Goal: Information Seeking & Learning: Learn about a topic

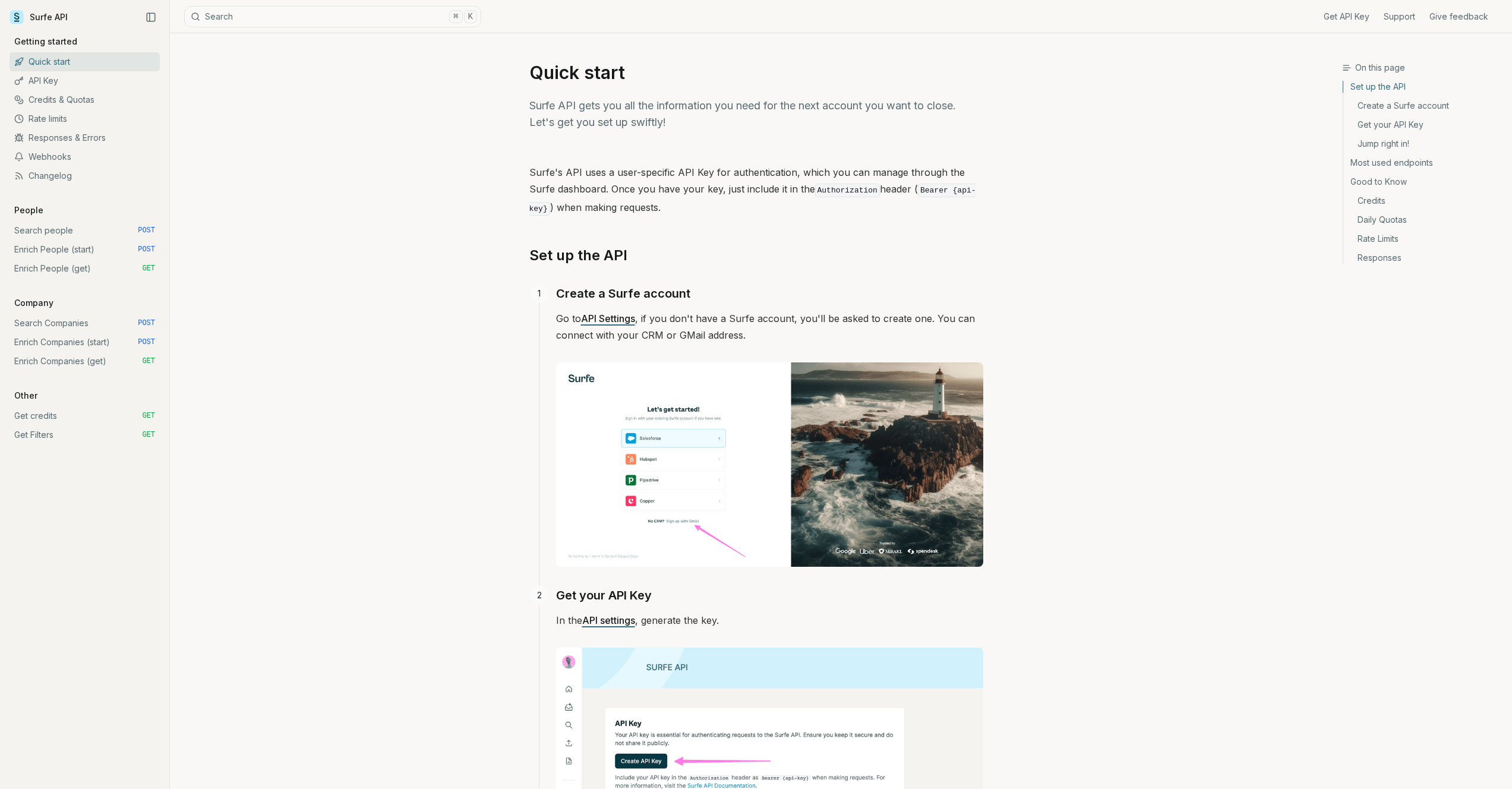
click at [97, 82] on link "API Key" at bounding box center [84, 81] width 150 height 19
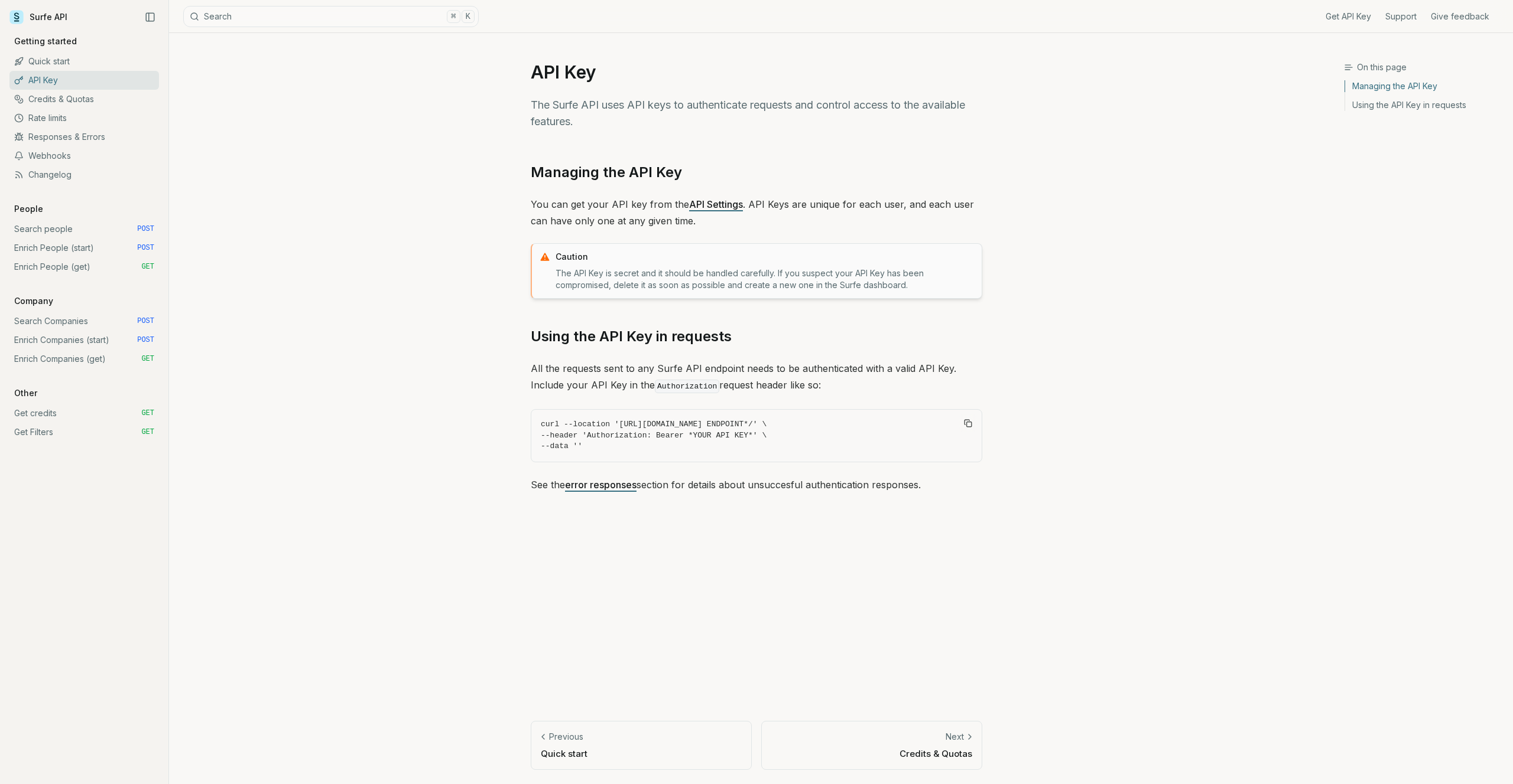
click at [88, 61] on link "Quick start" at bounding box center [84, 61] width 149 height 19
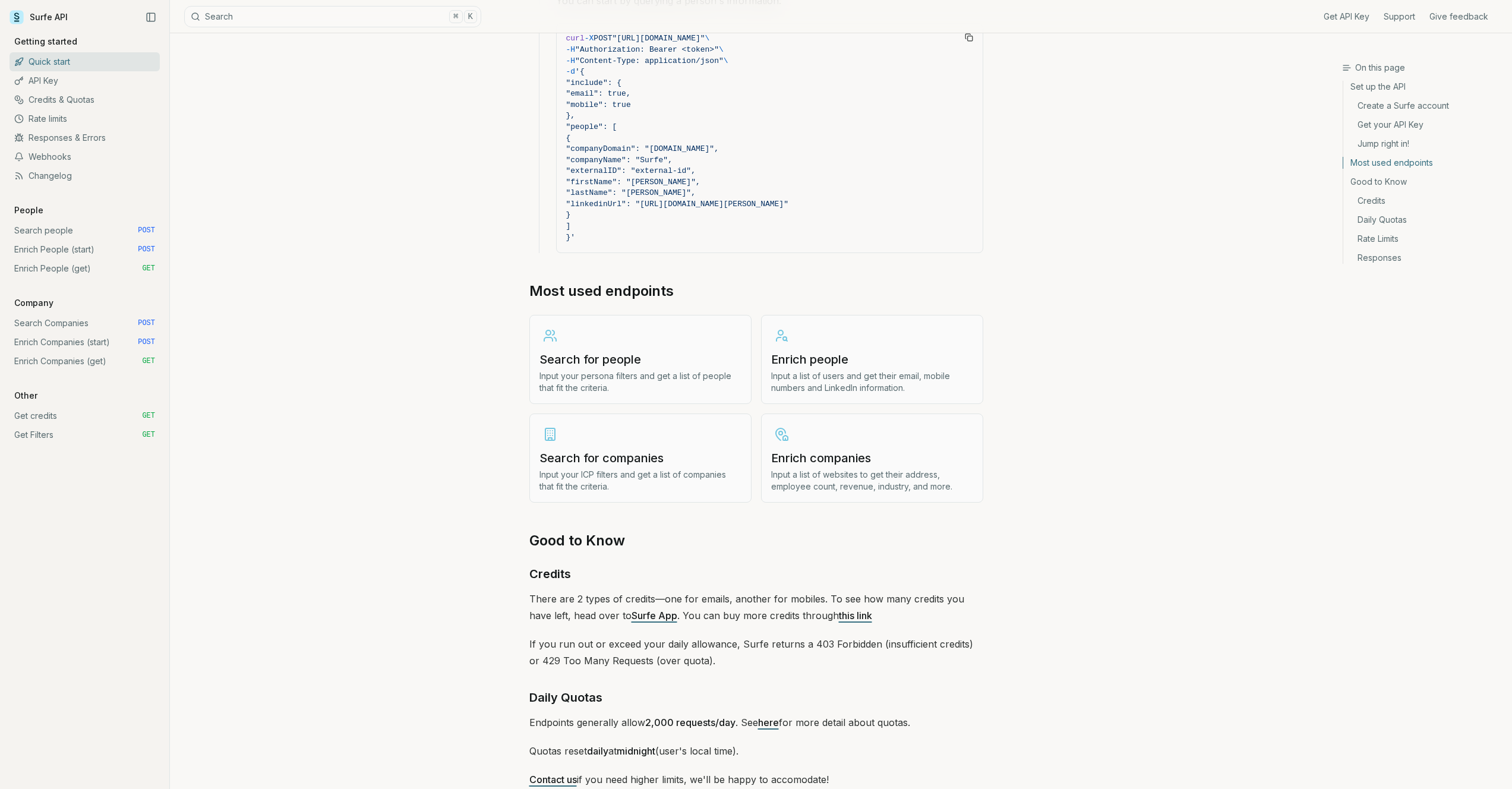
scroll to position [1113, 0]
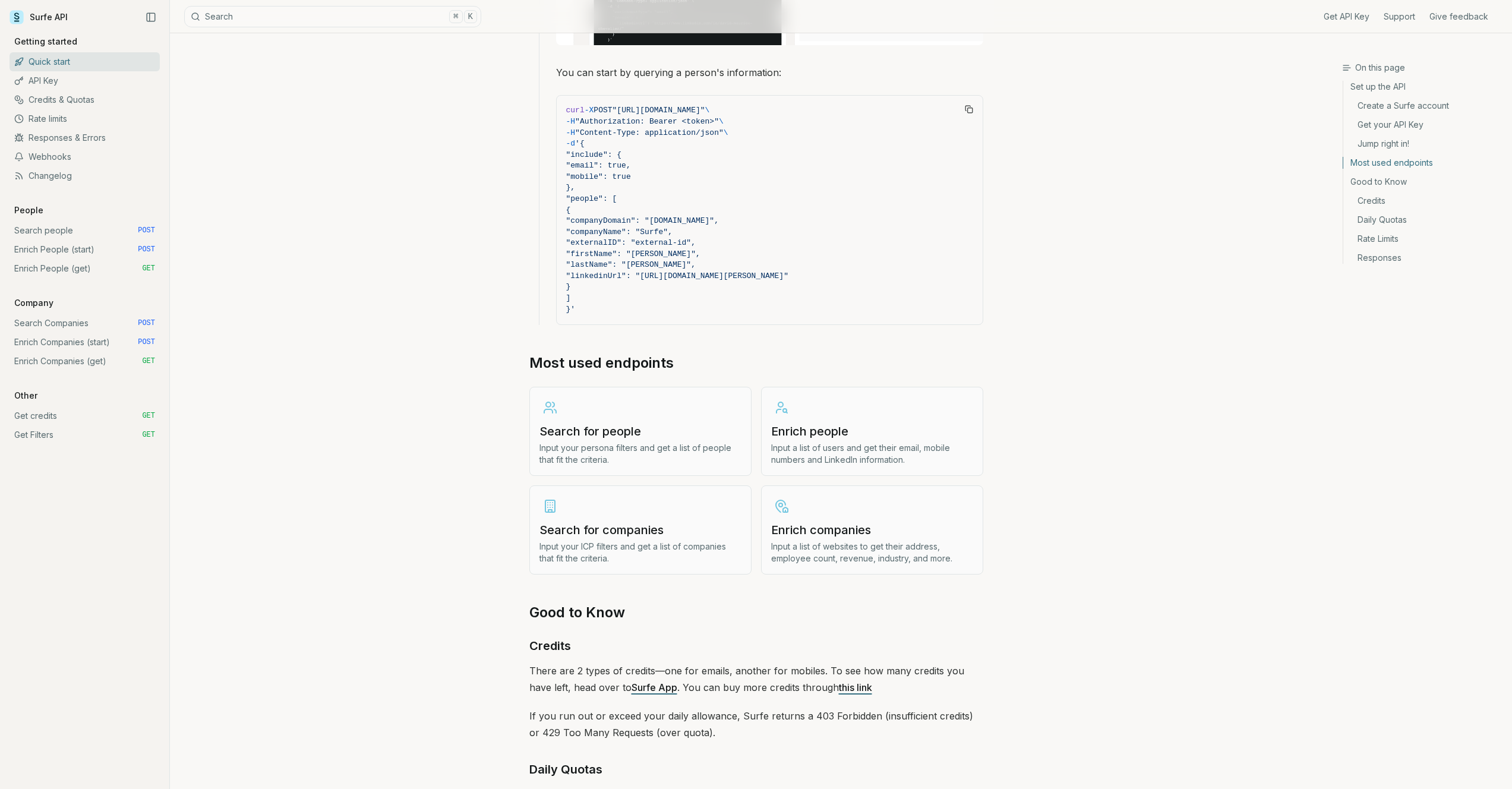
click at [90, 83] on link "API Key" at bounding box center [84, 81] width 150 height 19
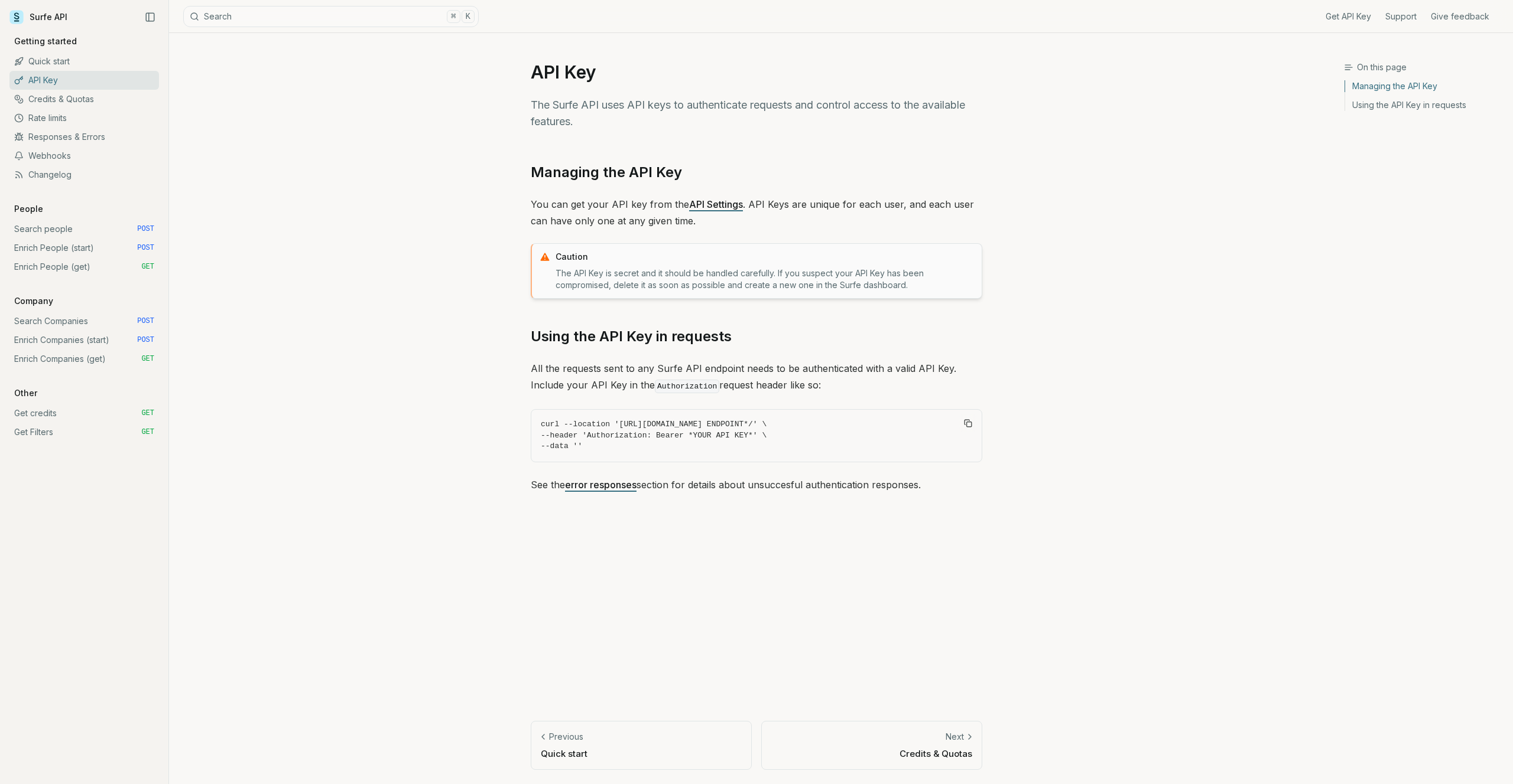
click at [94, 99] on link "Credits & Quotas" at bounding box center [84, 99] width 149 height 19
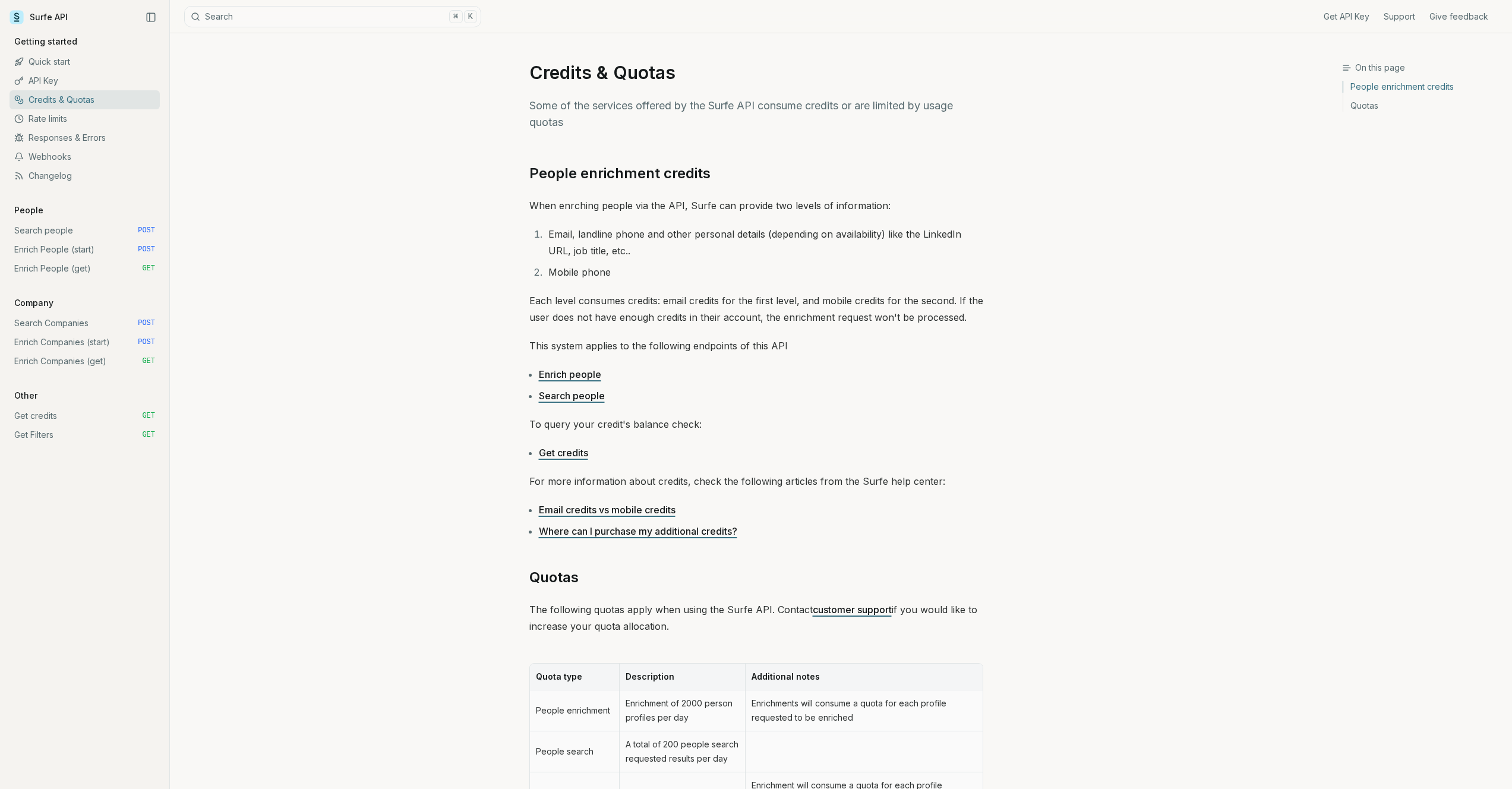
click at [95, 119] on link "Rate limits" at bounding box center [84, 119] width 150 height 19
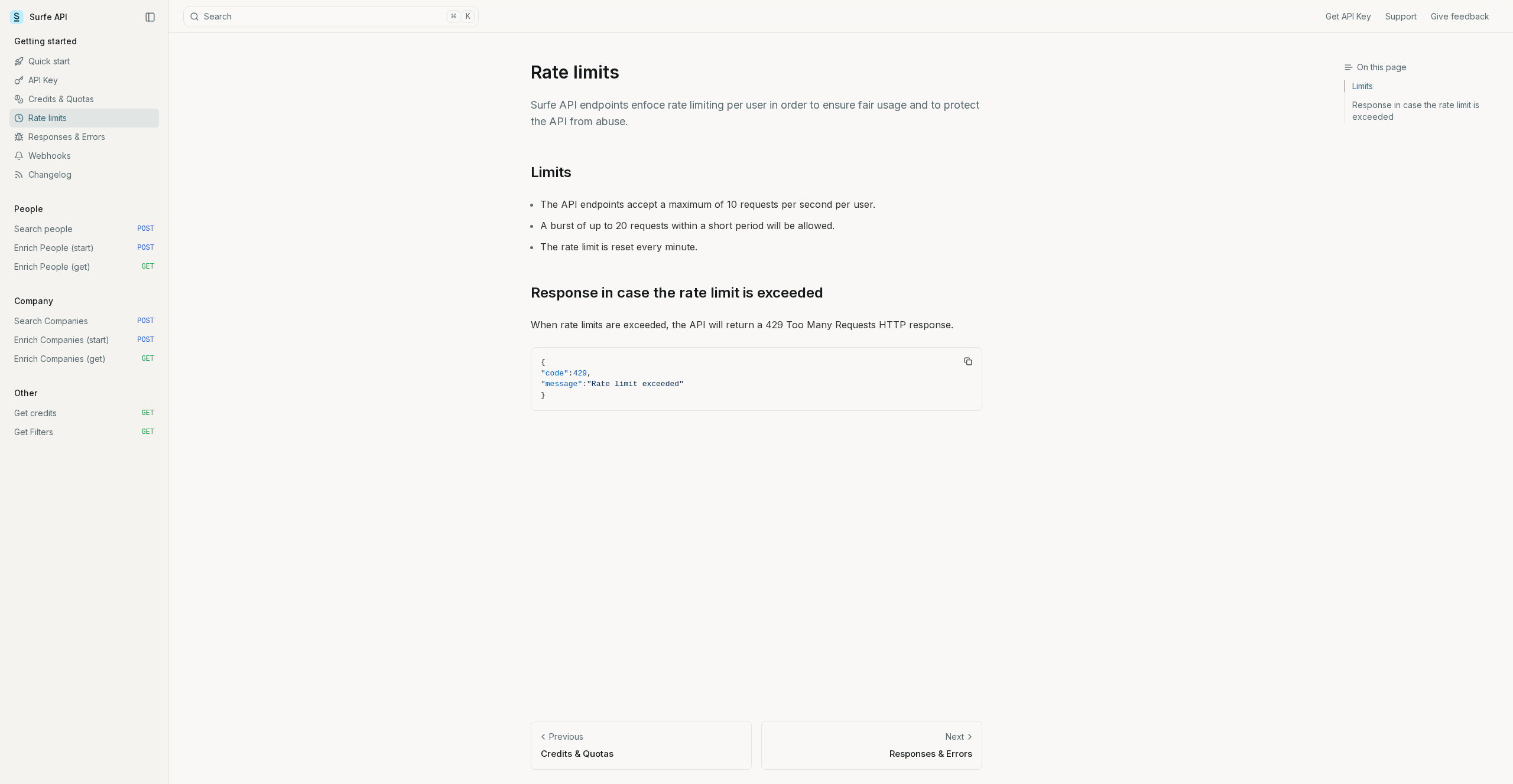
click at [245, 18] on button "Search ⌘ K" at bounding box center [330, 16] width 295 height 22
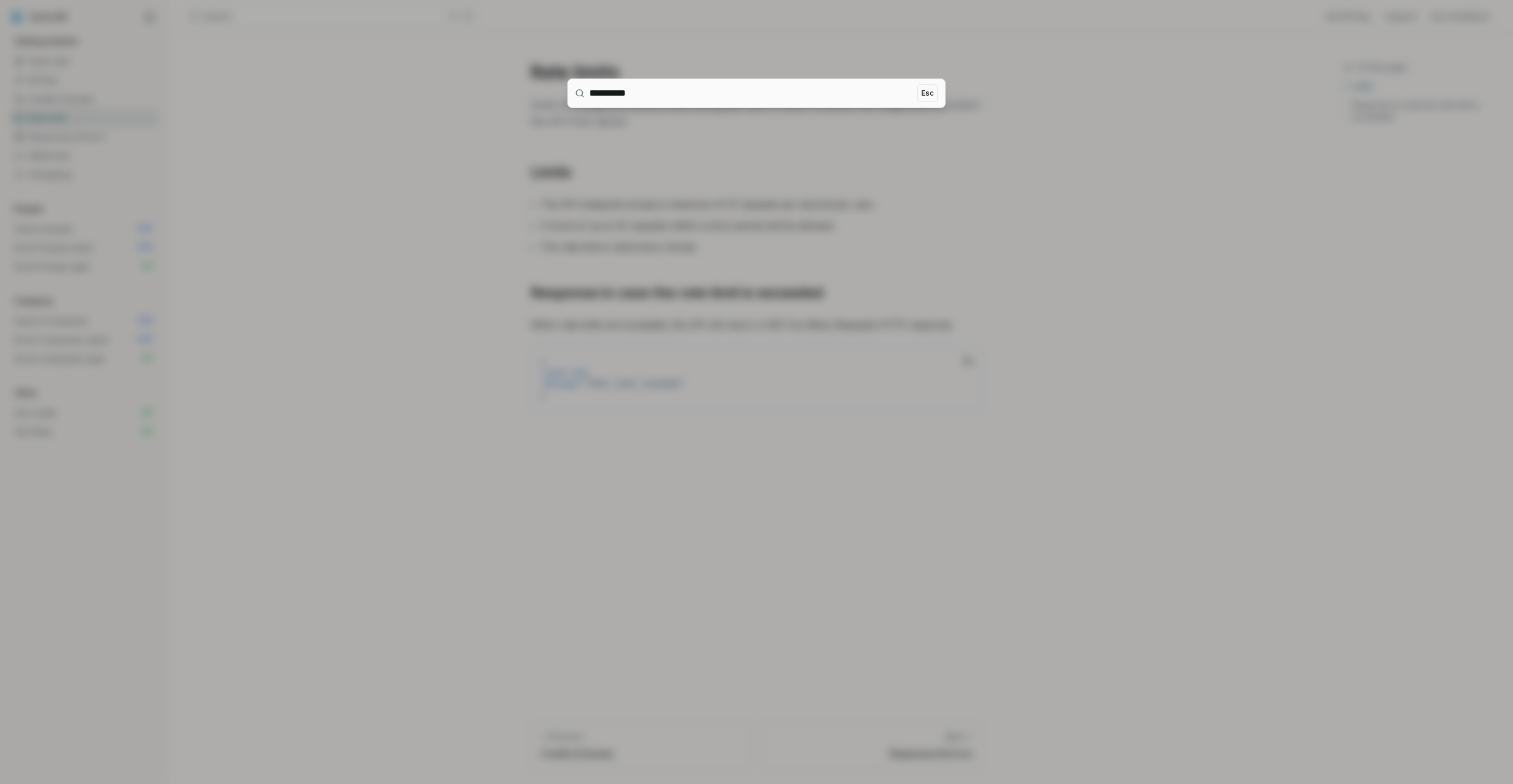
click at [611, 97] on input "**********" at bounding box center [750, 93] width 323 height 28
click at [656, 94] on input "*********" at bounding box center [750, 93] width 323 height 28
type input "********"
drag, startPoint x: 931, startPoint y: 92, endPoint x: 917, endPoint y: 93, distance: 14.0
click at [931, 92] on button "Esc" at bounding box center [928, 93] width 21 height 18
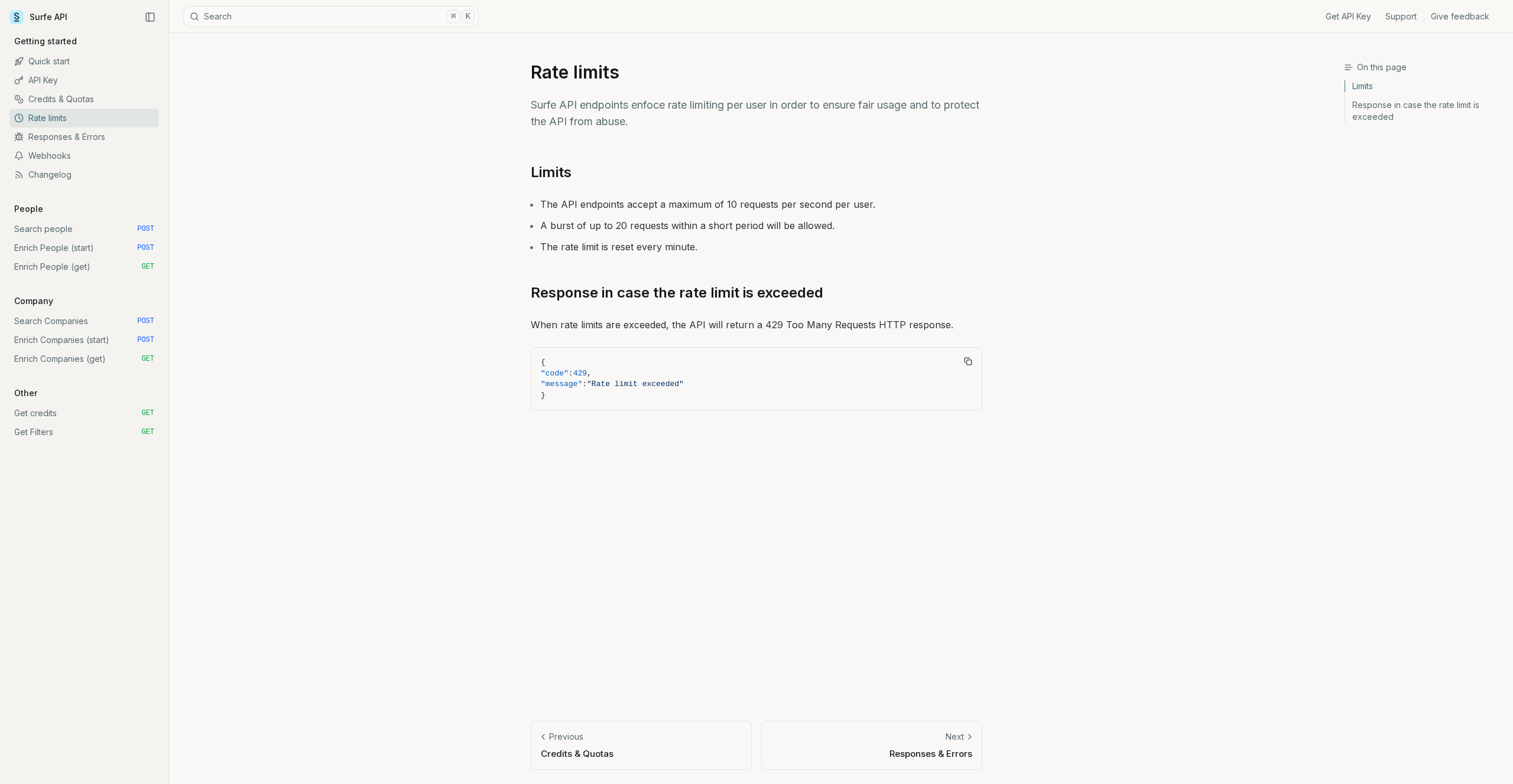
click at [71, 80] on link "API Key" at bounding box center [84, 80] width 149 height 19
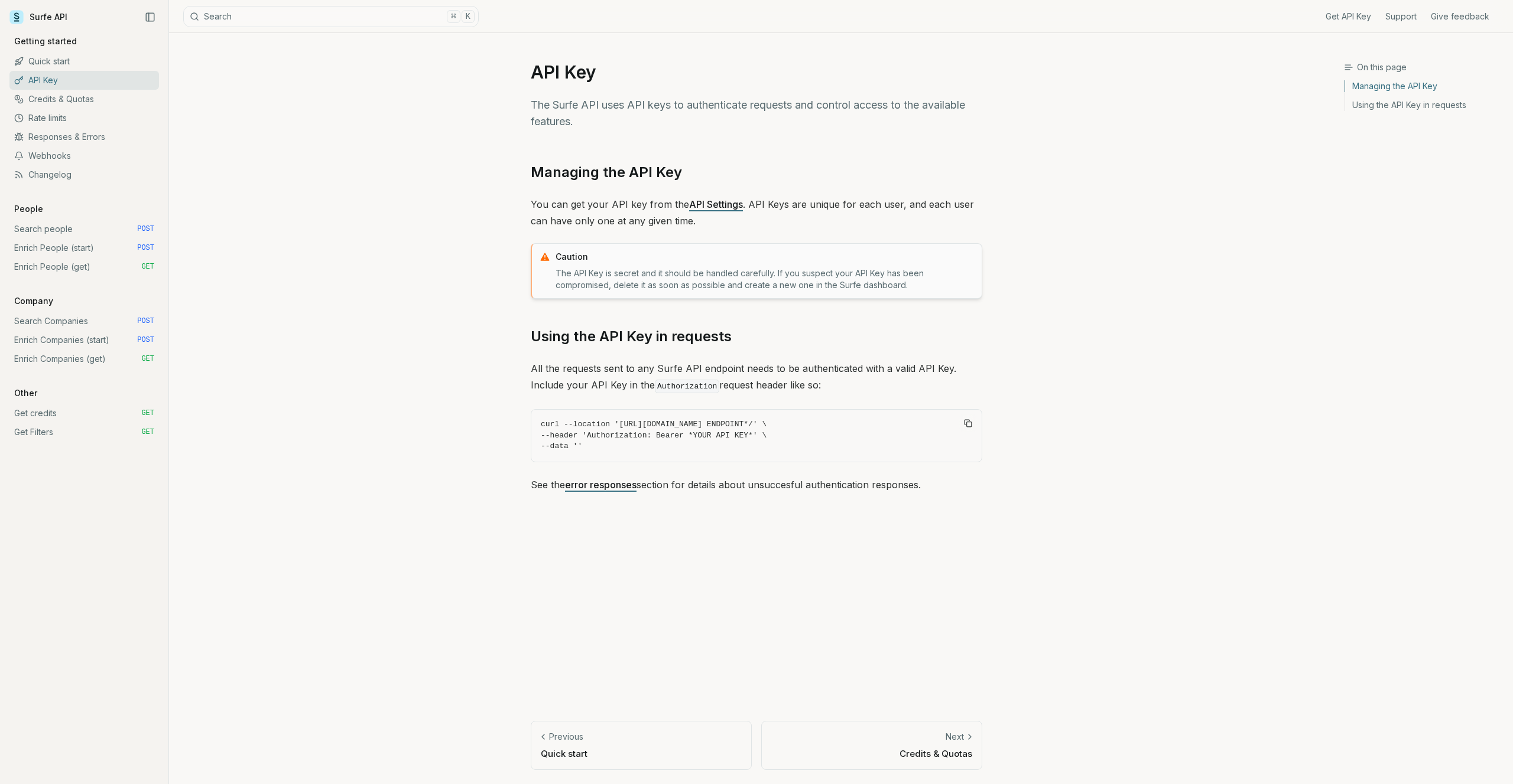
click at [72, 230] on link "Search people POST" at bounding box center [84, 229] width 149 height 19
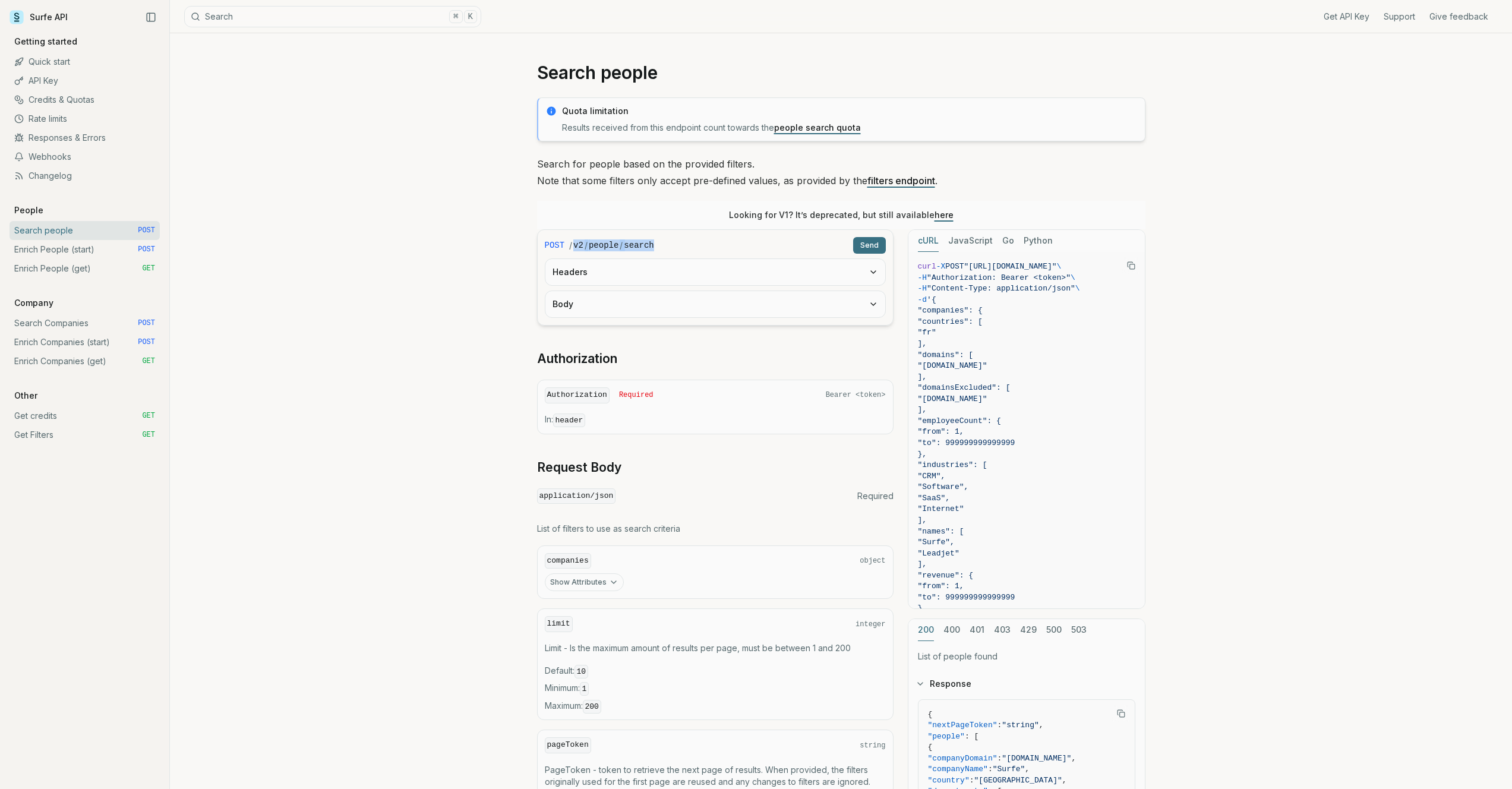
drag, startPoint x: 572, startPoint y: 244, endPoint x: 664, endPoint y: 247, distance: 92.0
click at [663, 246] on div "/ v2 / people / search" at bounding box center [709, 245] width 279 height 12
click at [664, 247] on div "/ v2 / people / search" at bounding box center [709, 245] width 279 height 12
click at [86, 249] on link "Enrich People (start) POST" at bounding box center [84, 250] width 150 height 19
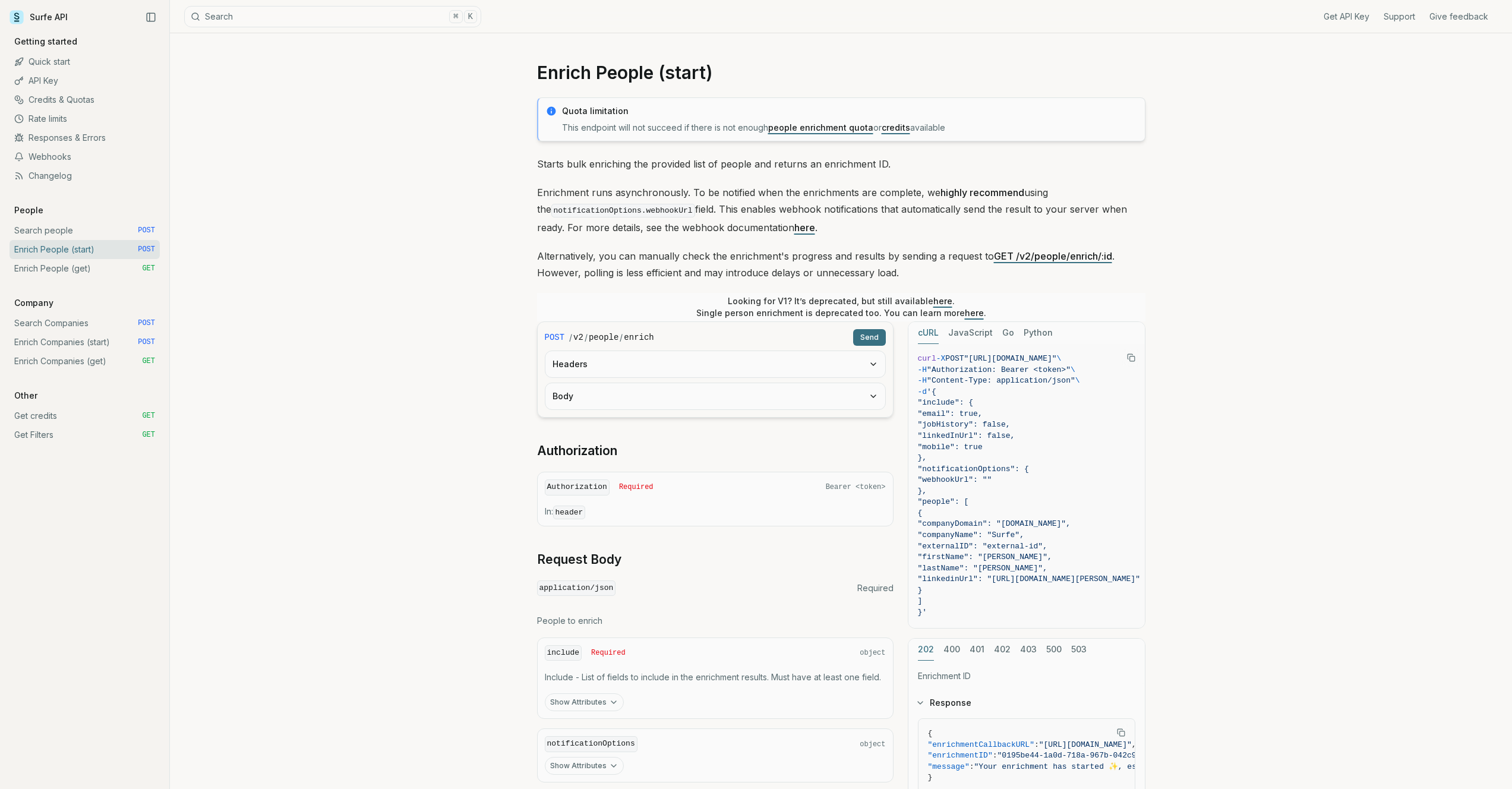
click at [95, 268] on link "Enrich People (get) GET" at bounding box center [84, 269] width 150 height 19
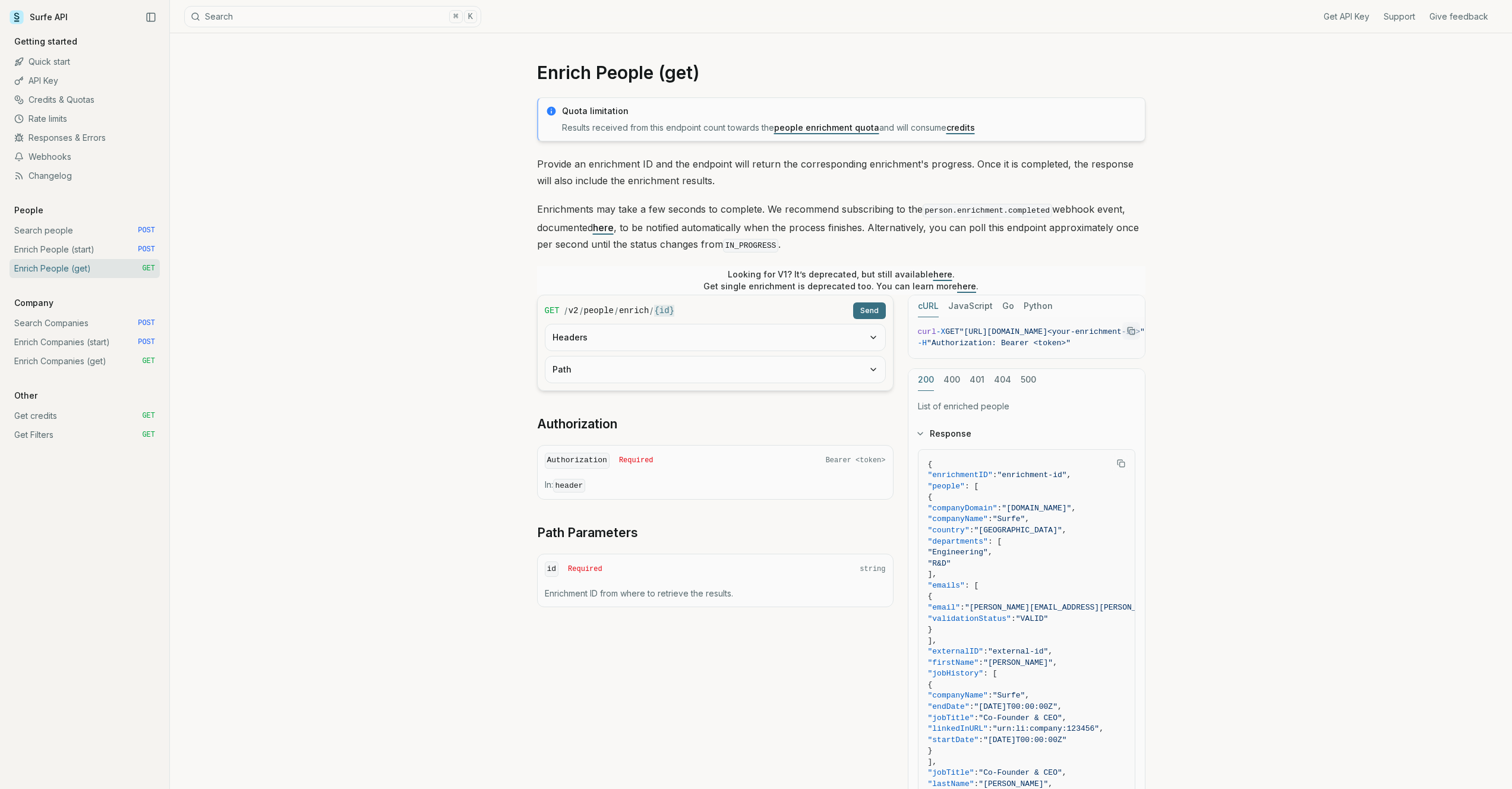
click at [80, 320] on link "Search Companies POST" at bounding box center [84, 324] width 150 height 19
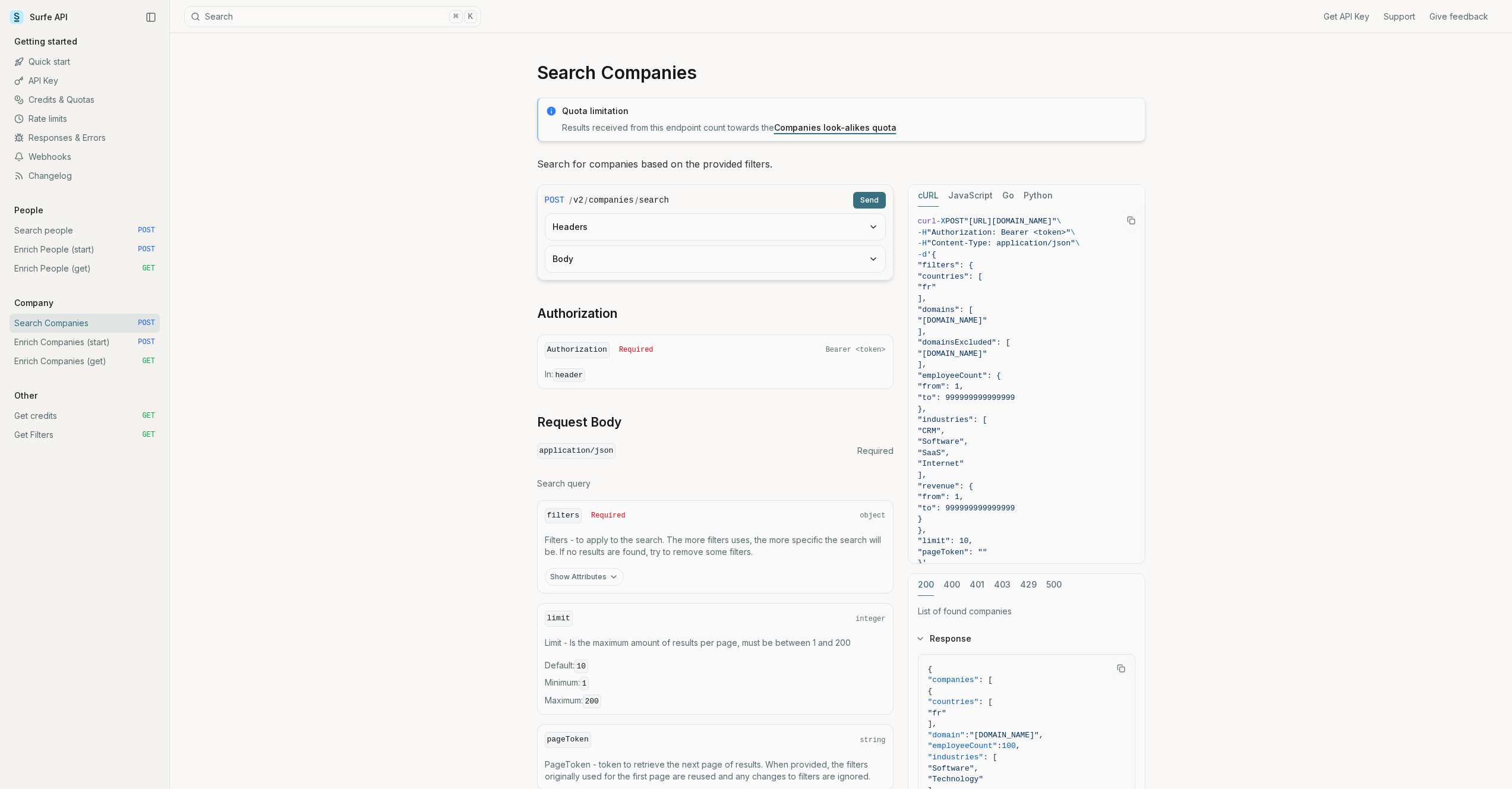
click at [82, 337] on link "Enrich Companies (start) POST" at bounding box center [84, 343] width 150 height 19
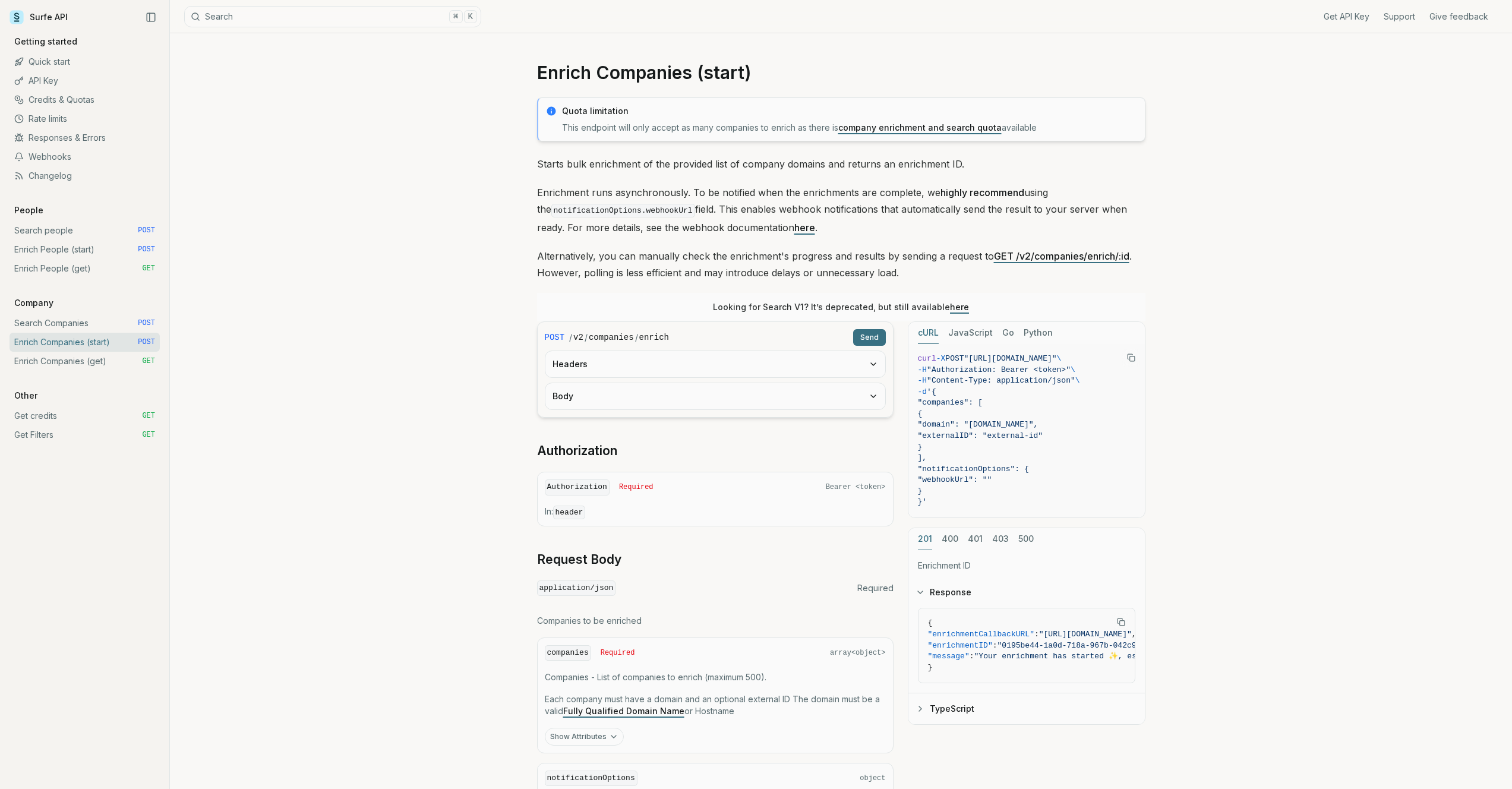
click at [84, 362] on link "Enrich Companies (get) GET" at bounding box center [84, 362] width 150 height 19
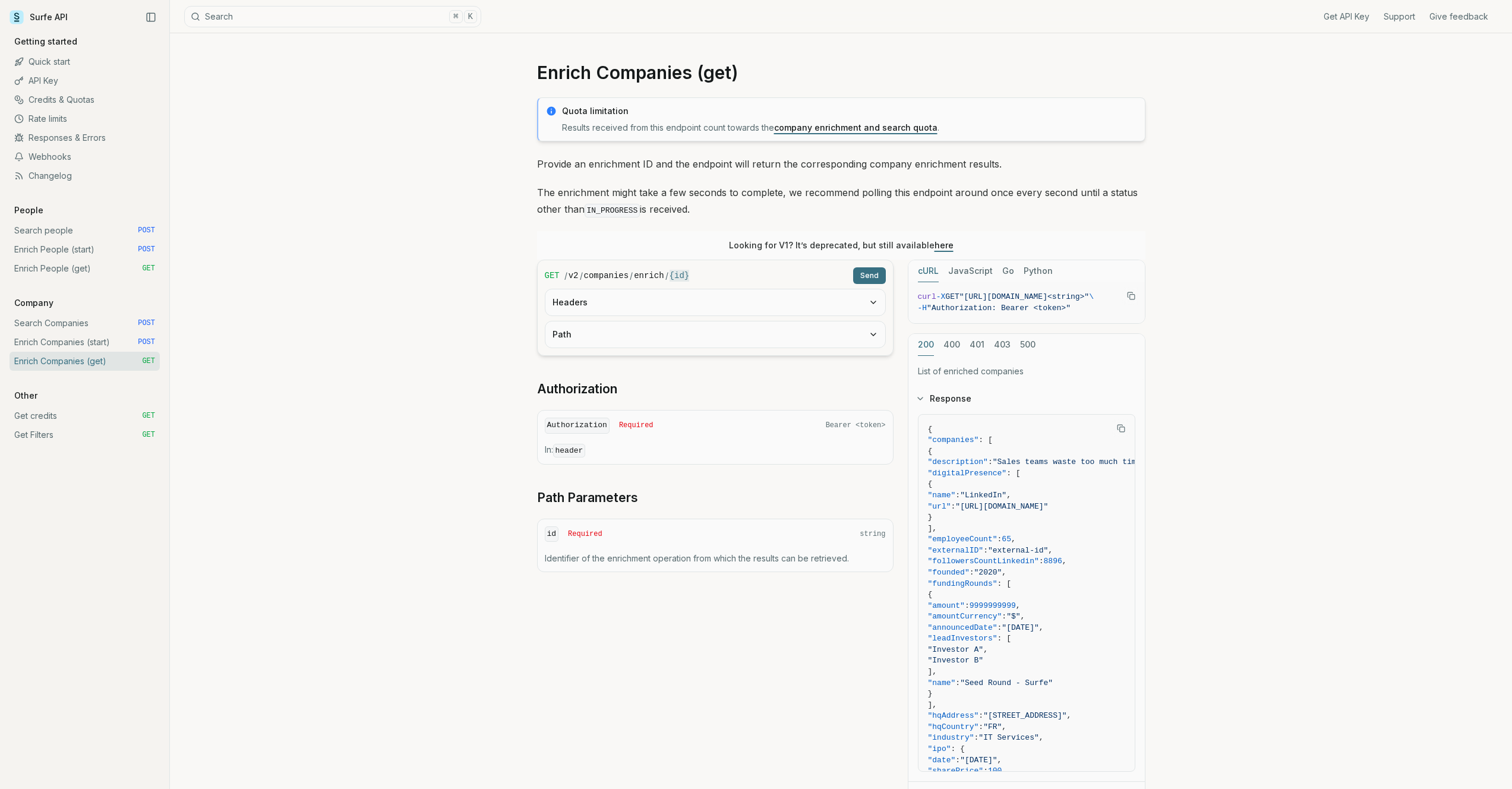
click at [61, 418] on link "Get credits GET" at bounding box center [84, 416] width 150 height 19
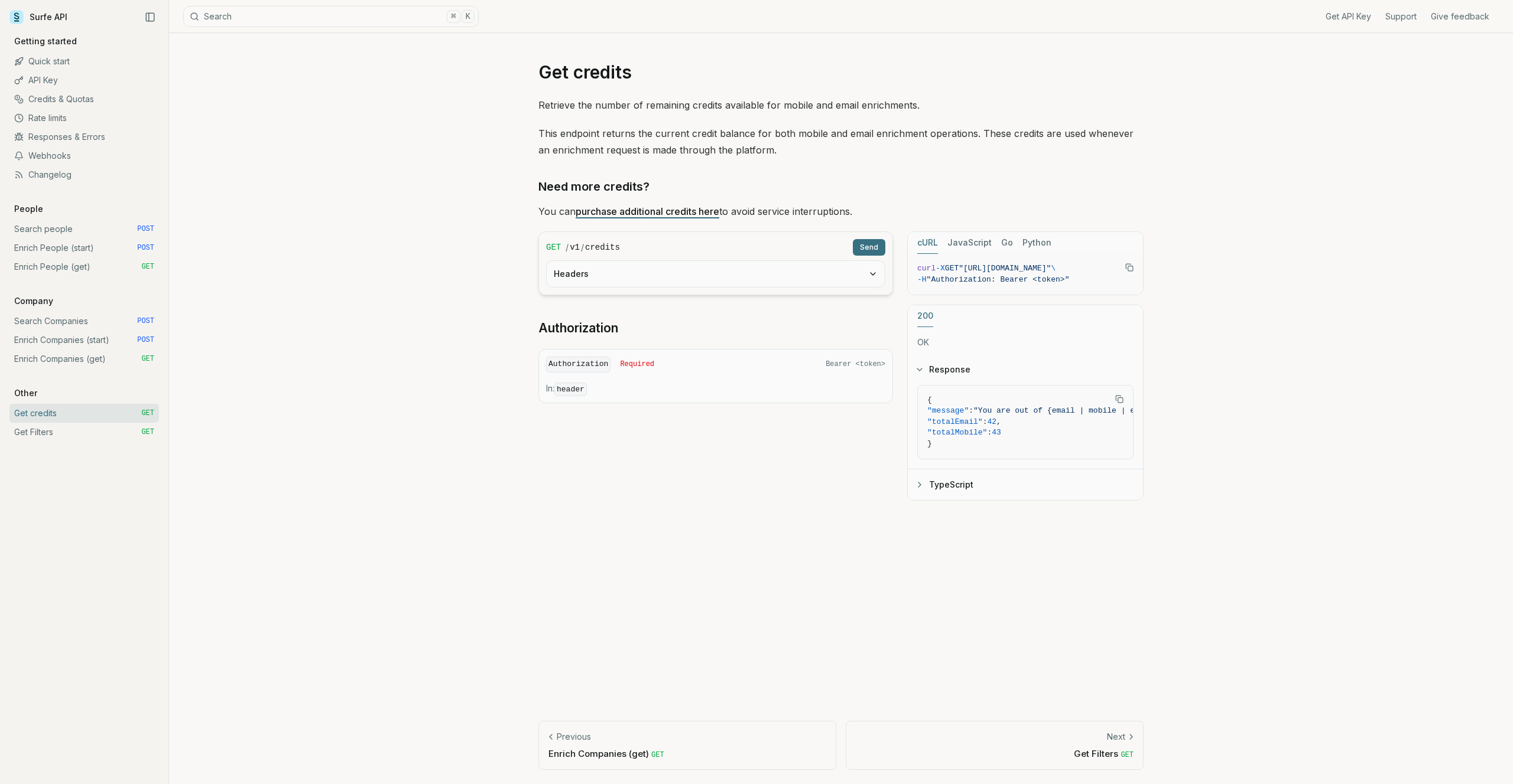
click at [64, 431] on link "Get Filters GET" at bounding box center [84, 432] width 149 height 19
